Goal: Task Accomplishment & Management: Manage account settings

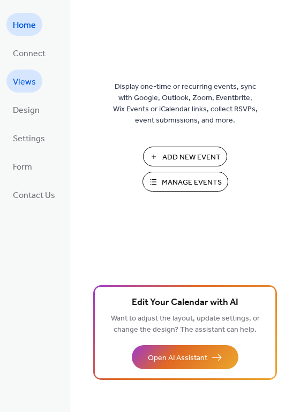
click at [30, 81] on span "Views" at bounding box center [24, 82] width 23 height 17
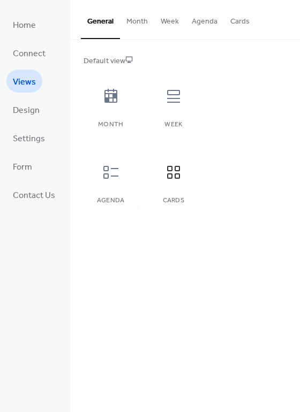
click at [231, 20] on button "Cards" at bounding box center [240, 19] width 32 height 38
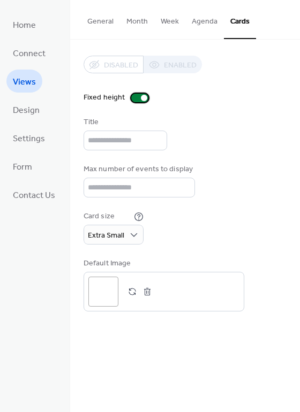
click at [141, 96] on div at bounding box center [144, 98] width 6 height 6
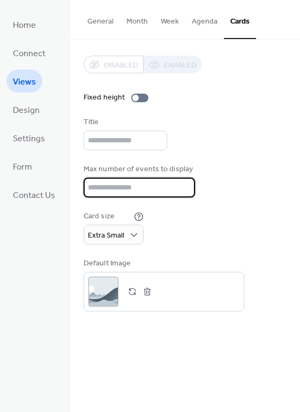
click at [149, 181] on input "*" at bounding box center [139, 188] width 111 height 20
type input "*"
click at [242, 154] on div "Disabled Enabled Fixed height Title Max number of events to display * Card size…" at bounding box center [185, 184] width 203 height 256
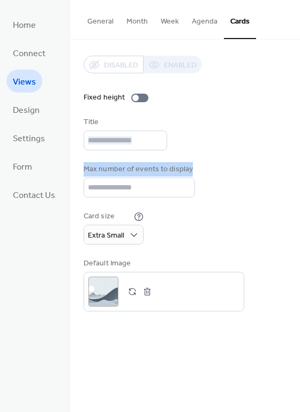
drag, startPoint x: 295, startPoint y: 147, endPoint x: 297, endPoint y: 174, distance: 26.3
click at [297, 174] on div "Disabled Enabled Fixed height Title Max number of events to display * Card size…" at bounding box center [185, 184] width 230 height 288
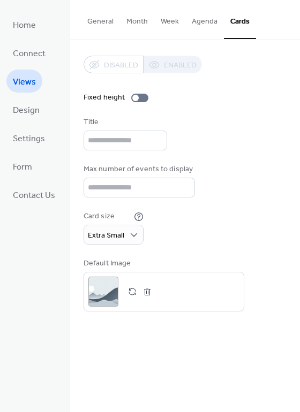
click at [257, 188] on div "Max number of events to display *" at bounding box center [185, 181] width 203 height 34
drag, startPoint x: 295, startPoint y: 162, endPoint x: 303, endPoint y: 200, distance: 39.4
click at [299, 200] on html "Home Connect Views Design Settings Form Contact Us Views General Month Week Age…" at bounding box center [150, 206] width 300 height 412
drag, startPoint x: 295, startPoint y: 157, endPoint x: 291, endPoint y: 175, distance: 18.1
click at [291, 175] on div "Disabled Enabled Fixed height Title Max number of events to display * Card size…" at bounding box center [185, 184] width 230 height 288
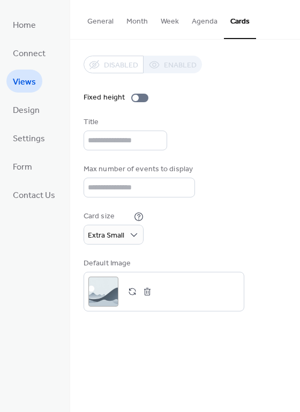
click at [248, 179] on div "Max number of events to display *" at bounding box center [185, 181] width 203 height 34
drag, startPoint x: 296, startPoint y: 162, endPoint x: 298, endPoint y: 197, distance: 34.4
click at [298, 197] on div "Disabled Enabled Fixed height Title Max number of events to display * Card size…" at bounding box center [185, 184] width 230 height 288
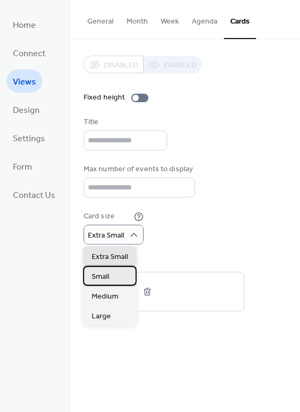
click at [107, 277] on span "Small" at bounding box center [101, 277] width 18 height 11
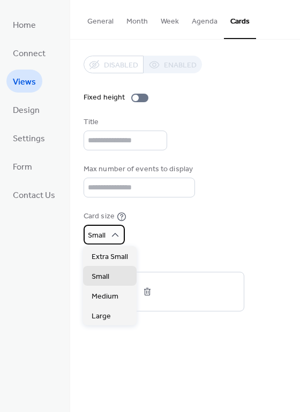
click at [108, 230] on div "Small" at bounding box center [104, 235] width 41 height 20
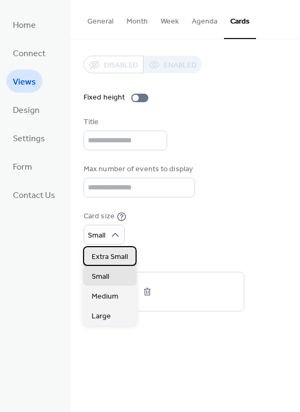
click at [107, 260] on span "Extra Small" at bounding box center [110, 257] width 36 height 11
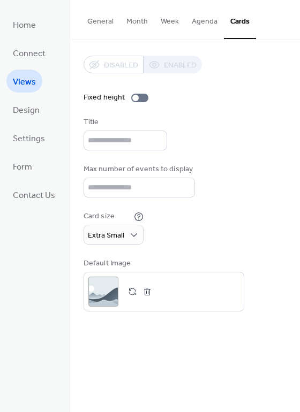
click at [194, 250] on div "Disabled Enabled Fixed height Title Max number of events to display * Card size…" at bounding box center [185, 184] width 203 height 256
click at [31, 115] on span "Design" at bounding box center [26, 110] width 27 height 17
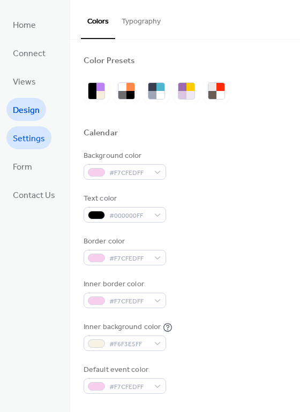
click at [38, 134] on span "Settings" at bounding box center [29, 139] width 32 height 17
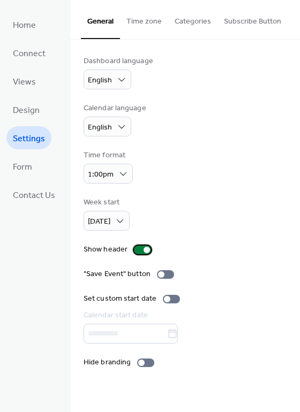
click at [144, 249] on div at bounding box center [147, 250] width 6 height 6
click at [32, 166] on span "Form" at bounding box center [22, 167] width 19 height 17
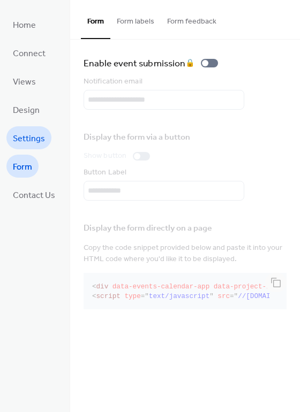
click at [33, 136] on span "Settings" at bounding box center [29, 139] width 32 height 17
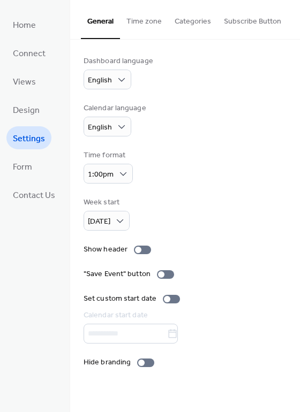
click at [196, 22] on button "Categories" at bounding box center [192, 19] width 49 height 38
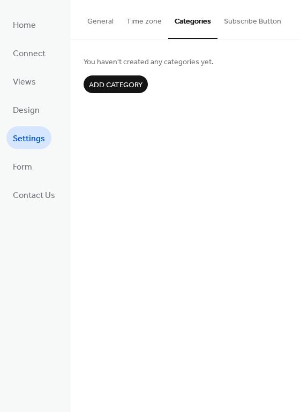
click at [243, 21] on button "Subscribe Button" at bounding box center [252, 19] width 70 height 38
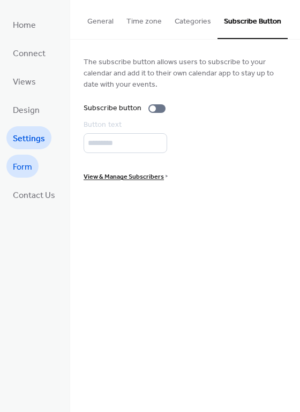
drag, startPoint x: 25, startPoint y: 175, endPoint x: 23, endPoint y: 162, distance: 12.5
click at [23, 162] on span "Form" at bounding box center [22, 167] width 19 height 17
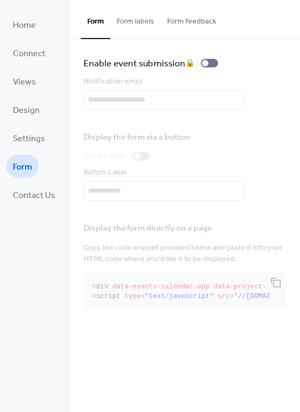
click at [133, 22] on button "Form labels" at bounding box center [135, 19] width 50 height 38
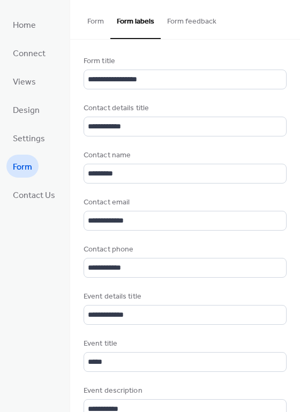
click at [102, 21] on button "Form" at bounding box center [95, 19] width 29 height 38
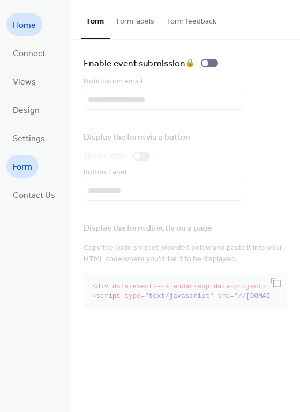
click at [21, 27] on span "Home" at bounding box center [24, 25] width 23 height 17
